Goal: Task Accomplishment & Management: Use online tool/utility

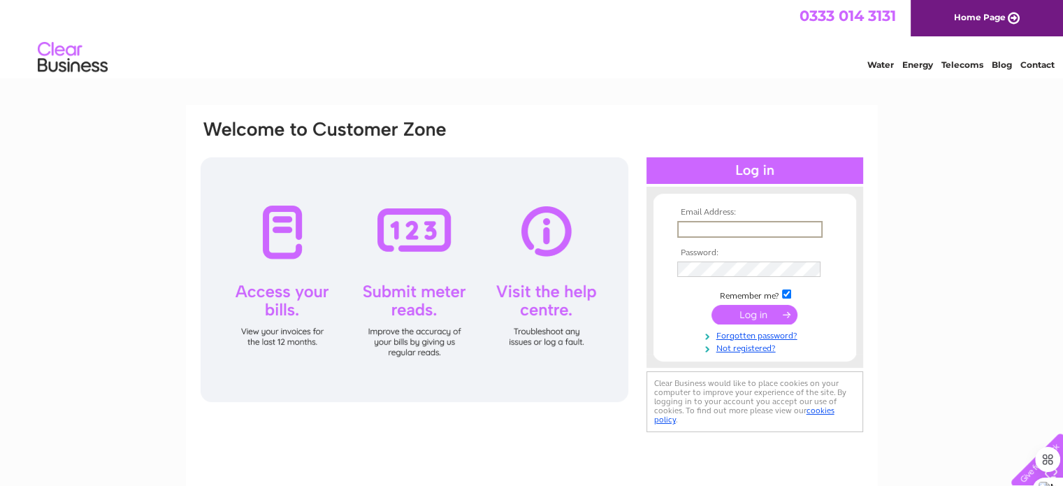
click at [740, 227] on input "text" at bounding box center [749, 229] width 145 height 17
type input "[PERSON_NAME][EMAIL_ADDRESS][DOMAIN_NAME]"
click at [739, 315] on input "submit" at bounding box center [755, 313] width 86 height 20
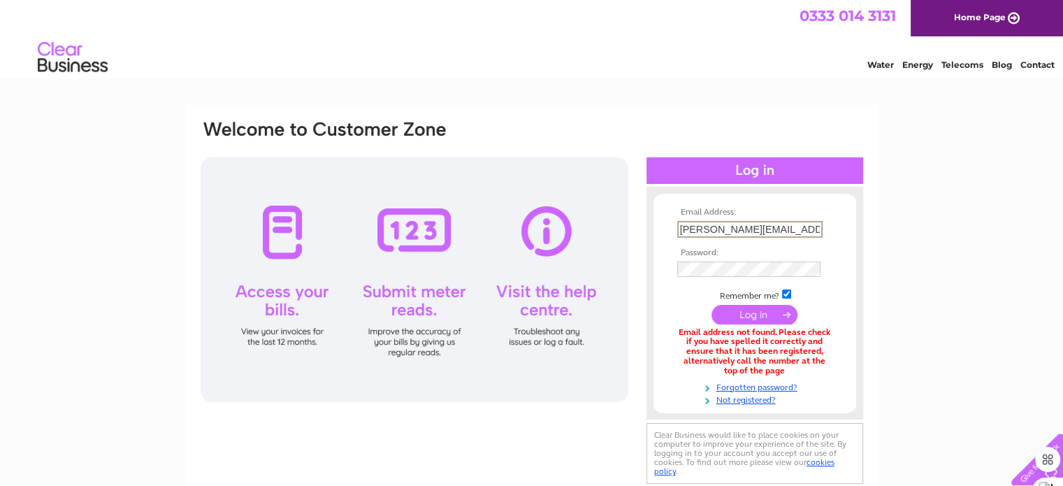
click at [819, 223] on input "[PERSON_NAME][EMAIL_ADDRESS][DOMAIN_NAME]" at bounding box center [749, 229] width 145 height 17
type input "j"
type input "churchfarmholidays@hotmail.co.uk"
click at [756, 313] on input "submit" at bounding box center [755, 313] width 86 height 20
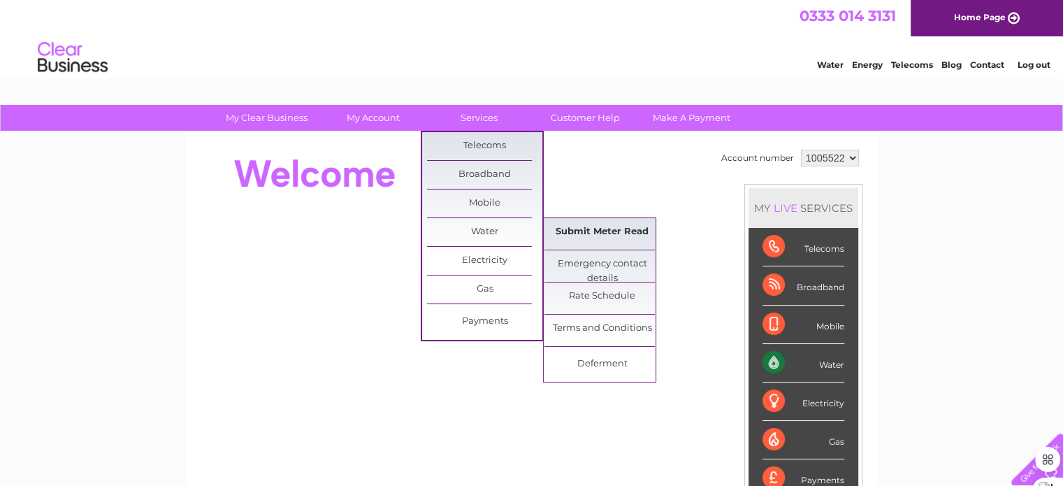
click at [573, 230] on link "Submit Meter Read" at bounding box center [602, 232] width 115 height 28
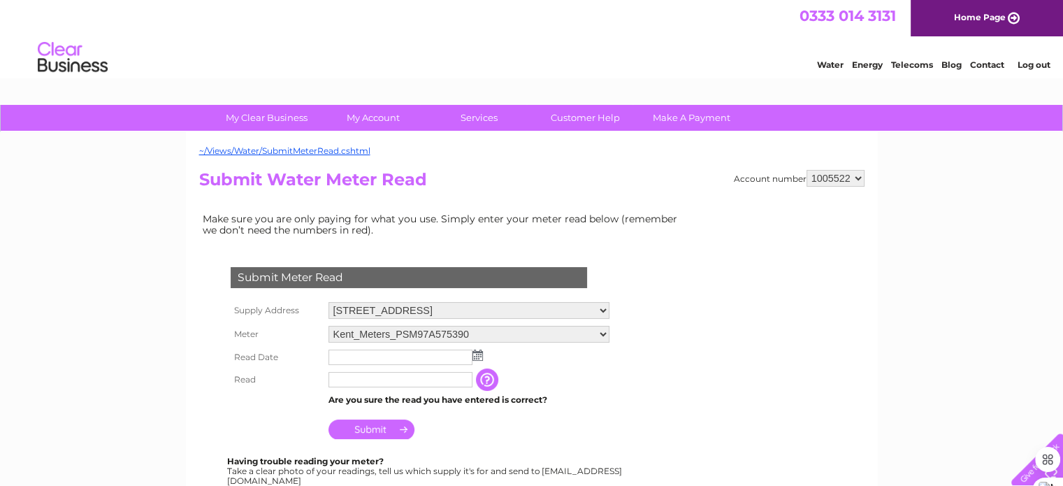
click at [477, 350] on img at bounding box center [478, 355] width 10 height 11
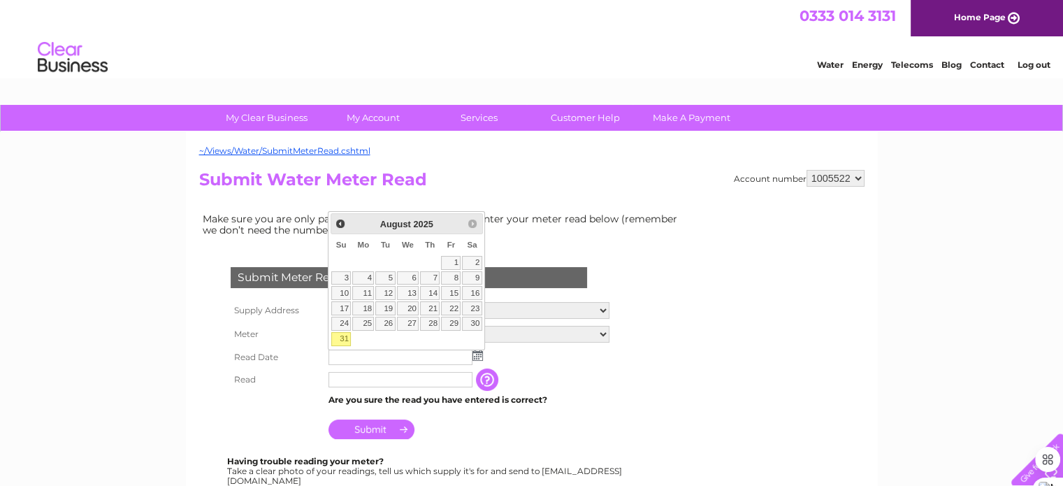
click at [341, 336] on link "31" at bounding box center [341, 339] width 20 height 14
type input "2025/08/31"
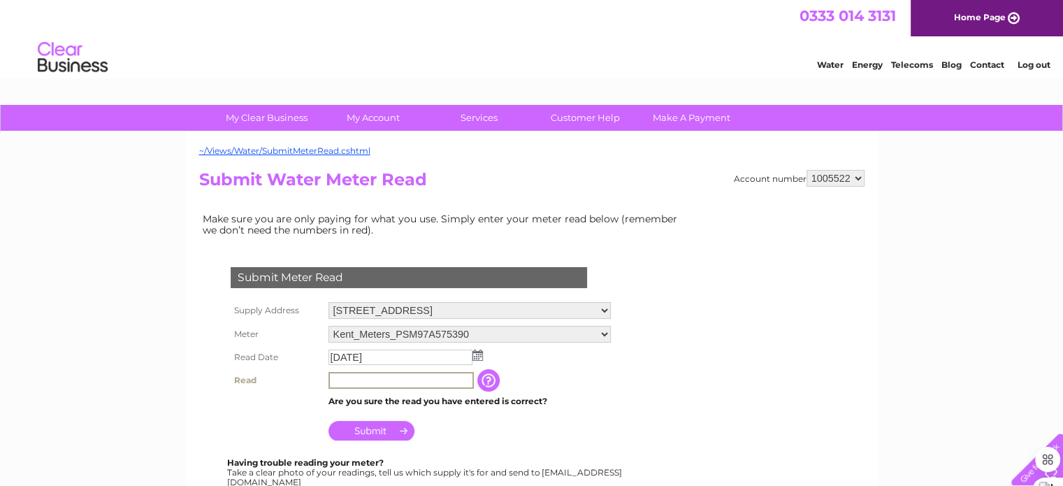
click at [367, 380] on input "text" at bounding box center [401, 380] width 145 height 17
type input "3339"
click at [366, 426] on input "Submit" at bounding box center [372, 429] width 86 height 20
